Goal: Check status

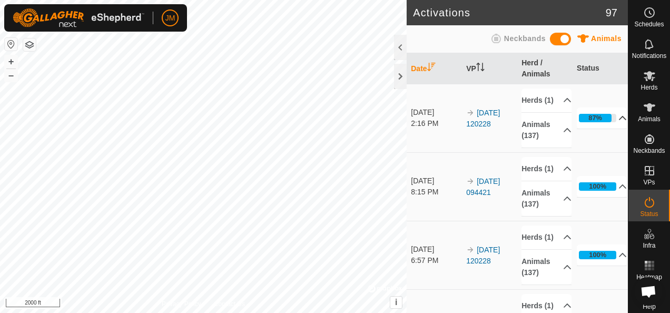
click at [619, 120] on icon at bounding box center [622, 118] width 7 height 4
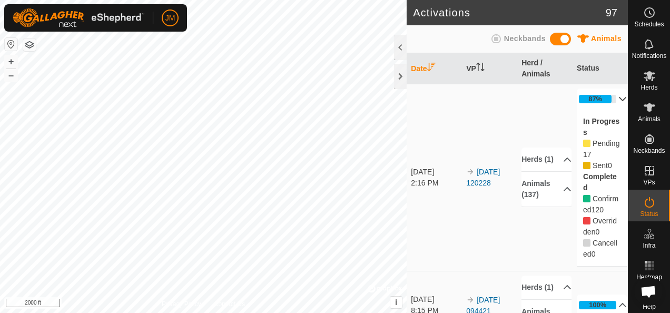
click at [583, 143] on icon at bounding box center [586, 143] width 7 height 7
click at [556, 193] on p-accordion-header "Animals (137)" at bounding box center [546, 189] width 50 height 35
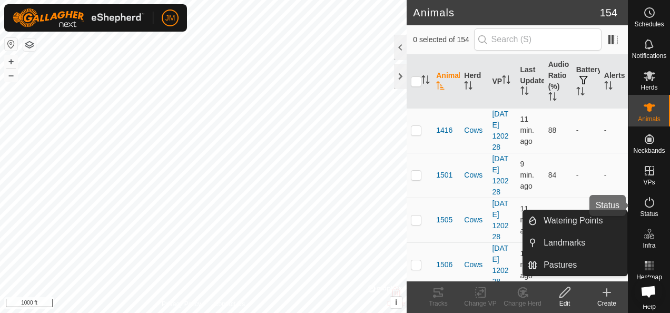
click at [645, 203] on icon at bounding box center [649, 202] width 13 height 13
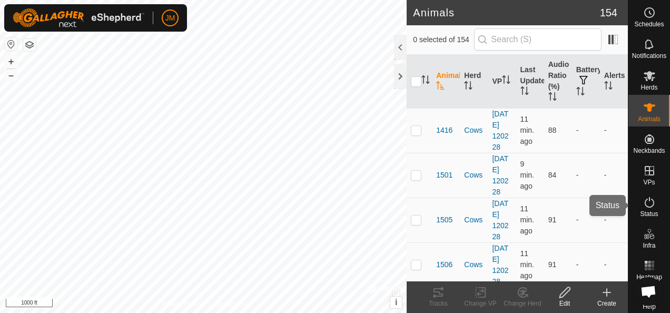
click at [644, 203] on icon at bounding box center [649, 202] width 13 height 13
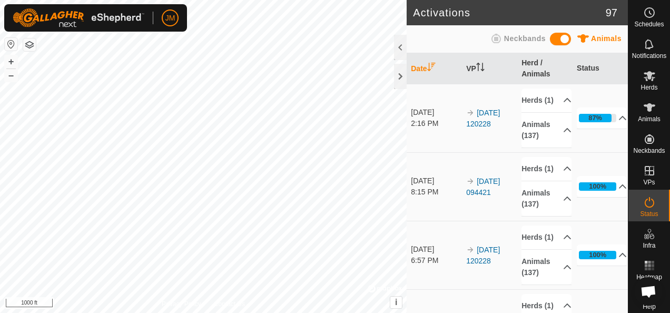
click at [650, 203] on icon at bounding box center [649, 202] width 13 height 13
click at [619, 120] on icon at bounding box center [622, 118] width 7 height 4
click at [606, 123] on p-accordion-header "97%" at bounding box center [602, 117] width 50 height 21
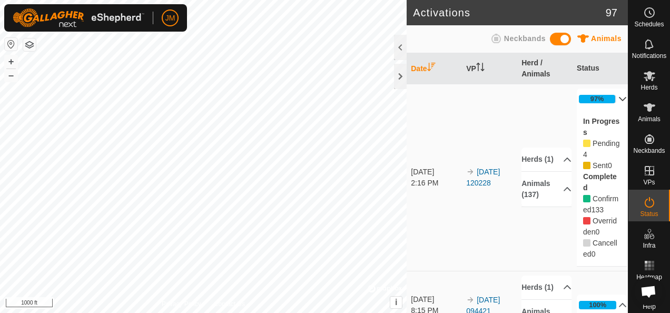
click at [583, 143] on icon at bounding box center [586, 143] width 7 height 7
click at [563, 193] on icon at bounding box center [567, 189] width 8 height 8
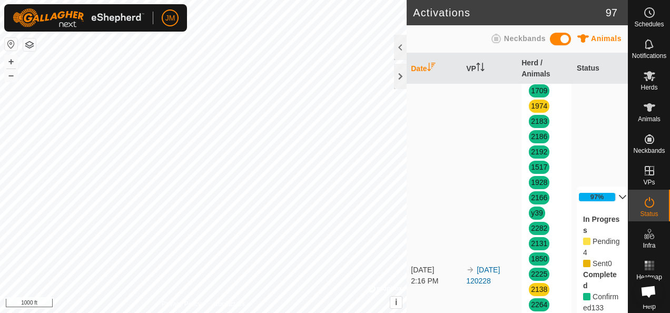
scroll to position [1001, 0]
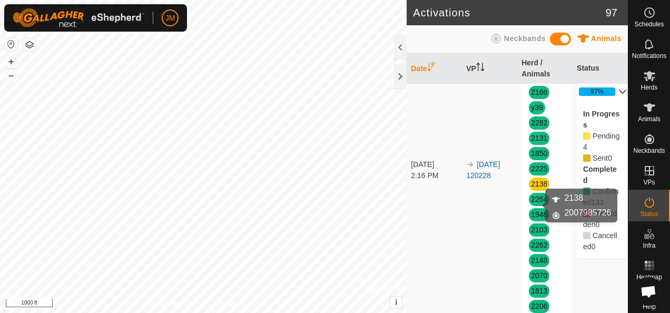
click at [538, 188] on link "2138" at bounding box center [539, 184] width 16 height 8
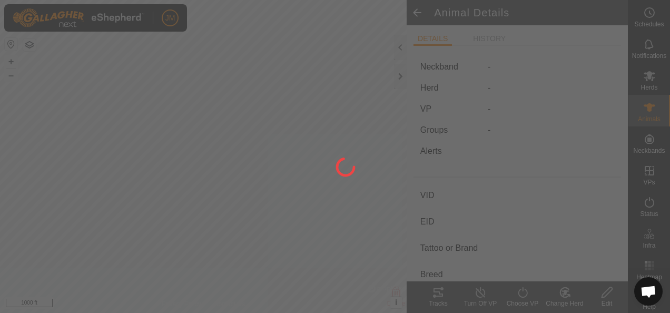
type input "2138"
type input "-"
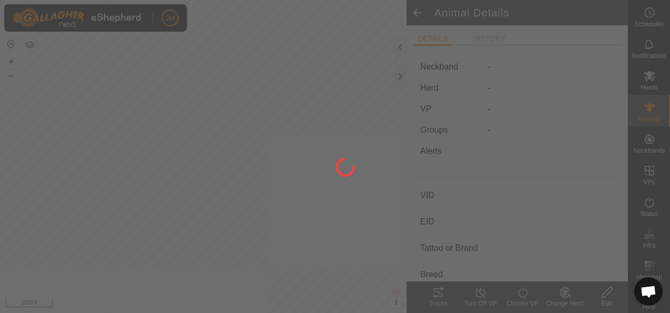
type input "0 kg"
type input "-"
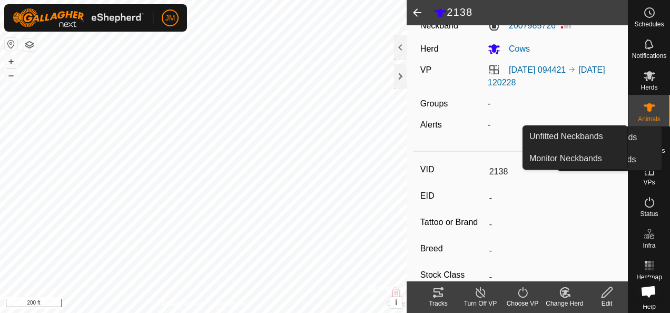
scroll to position [53, 0]
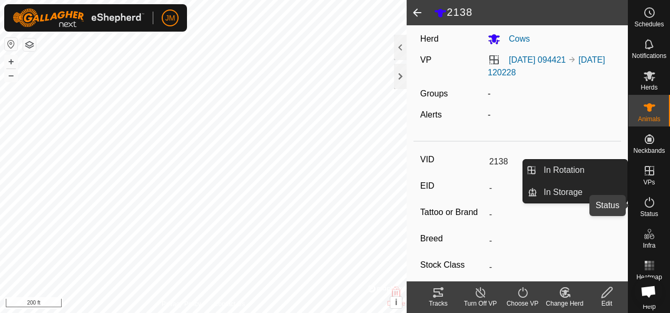
drag, startPoint x: 647, startPoint y: 210, endPoint x: 643, endPoint y: 204, distance: 7.5
click at [647, 210] on es-activation-svg-icon at bounding box center [649, 202] width 19 height 17
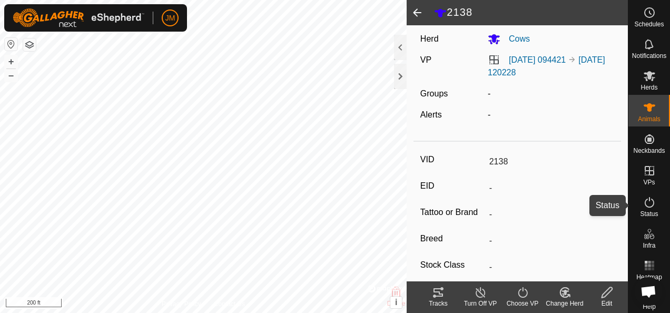
click at [647, 202] on icon at bounding box center [649, 202] width 13 height 13
